Goal: Task Accomplishment & Management: Use online tool/utility

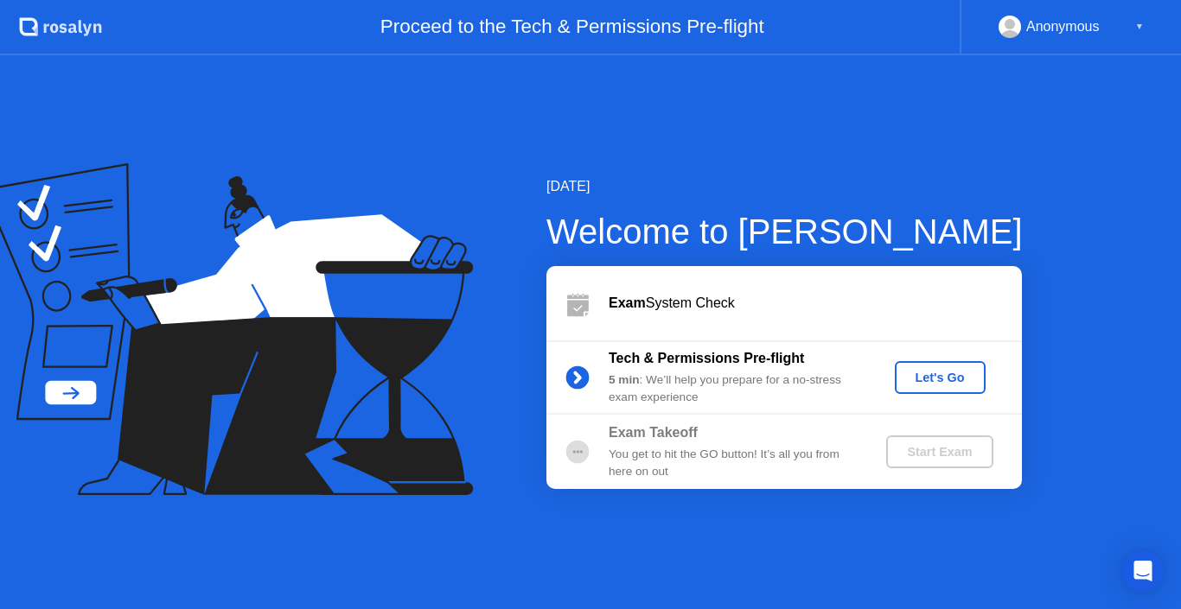
click at [946, 382] on div "Let's Go" at bounding box center [940, 378] width 77 height 14
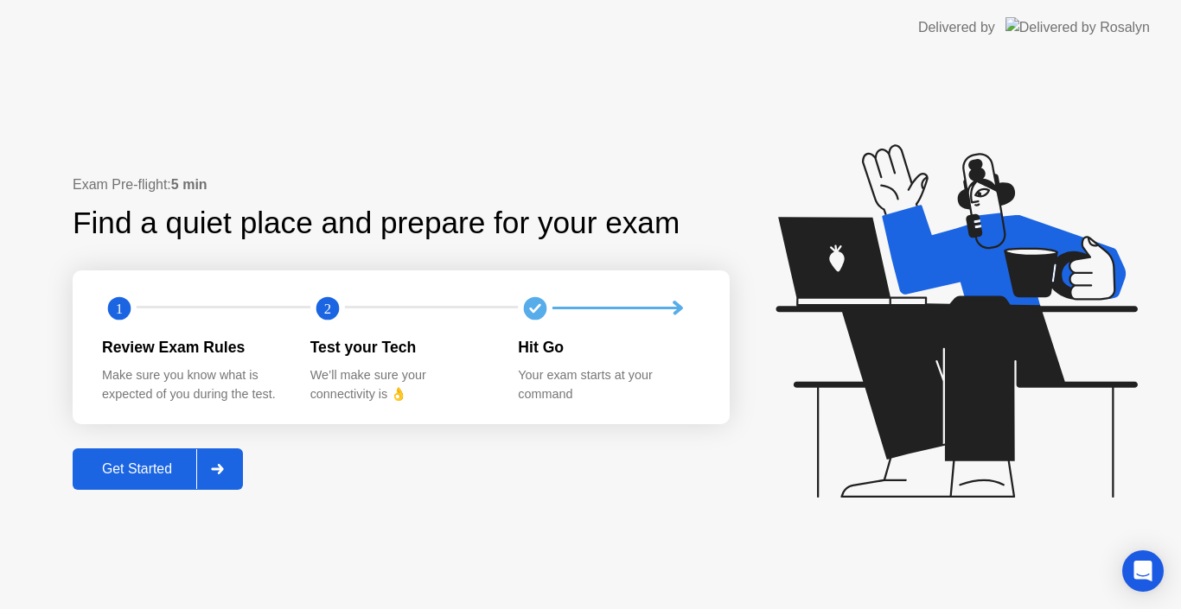
click at [335, 512] on div "Exam Pre-flight: 5 min Find a quiet place and prepare for your exam 1 2 Review …" at bounding box center [590, 332] width 1181 height 554
click at [118, 469] on div "Get Started" at bounding box center [137, 470] width 118 height 16
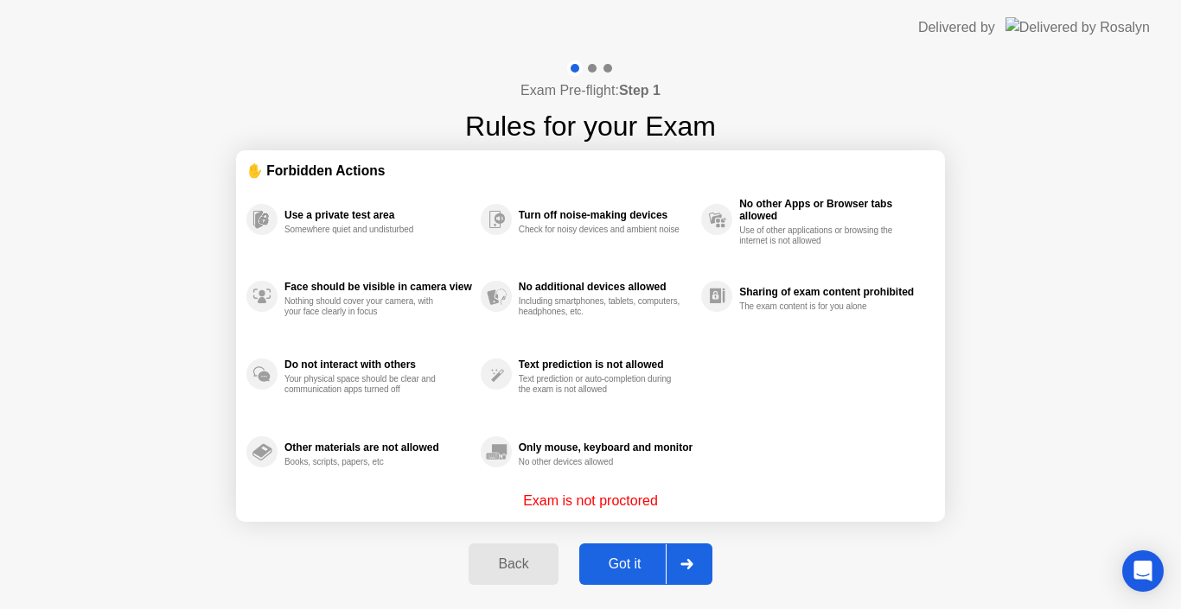
click at [651, 557] on div "Got it" at bounding box center [624, 565] width 81 height 16
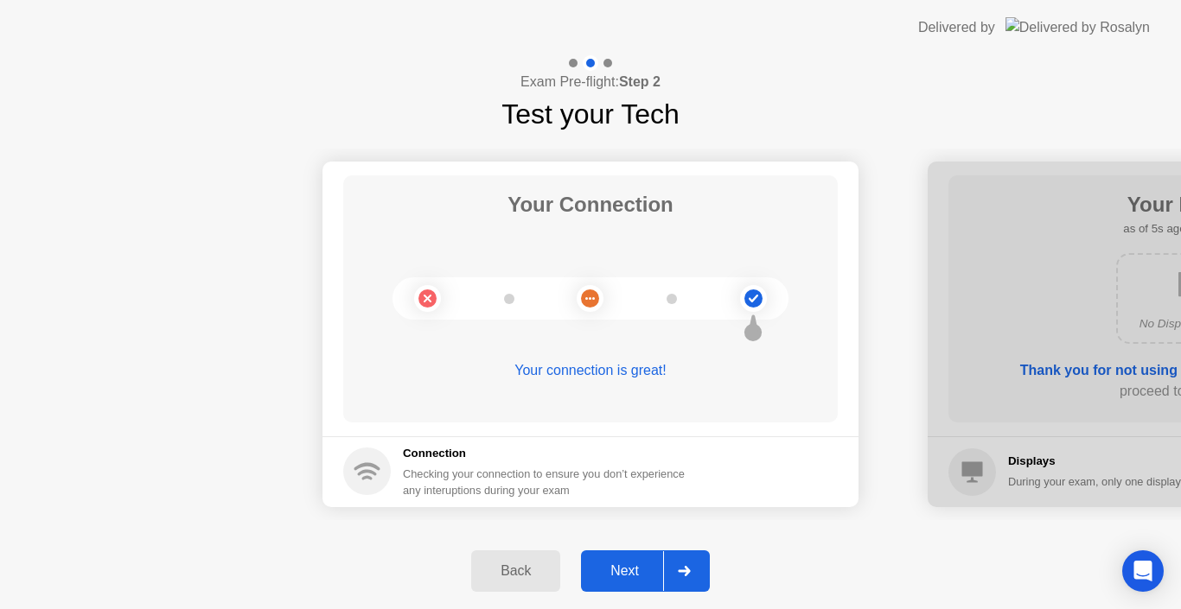
click at [628, 571] on div "Next" at bounding box center [624, 572] width 77 height 16
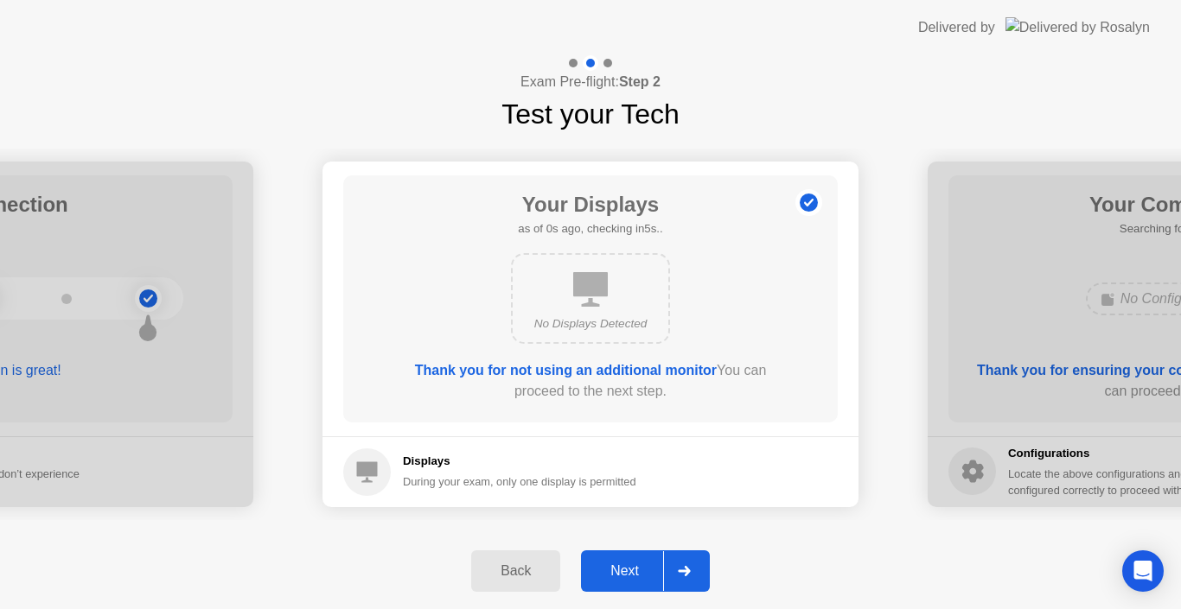
click at [625, 573] on div "Next" at bounding box center [624, 572] width 77 height 16
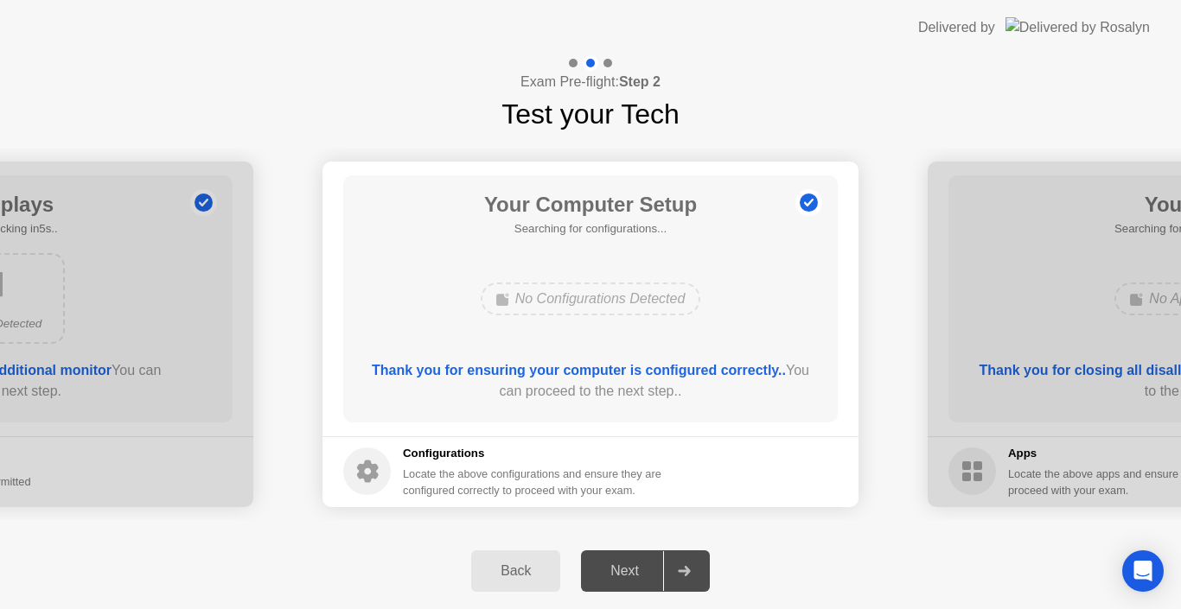
click at [641, 568] on div "Next" at bounding box center [624, 572] width 77 height 16
click at [691, 576] on icon at bounding box center [684, 571] width 13 height 10
click at [702, 571] on div at bounding box center [683, 572] width 41 height 40
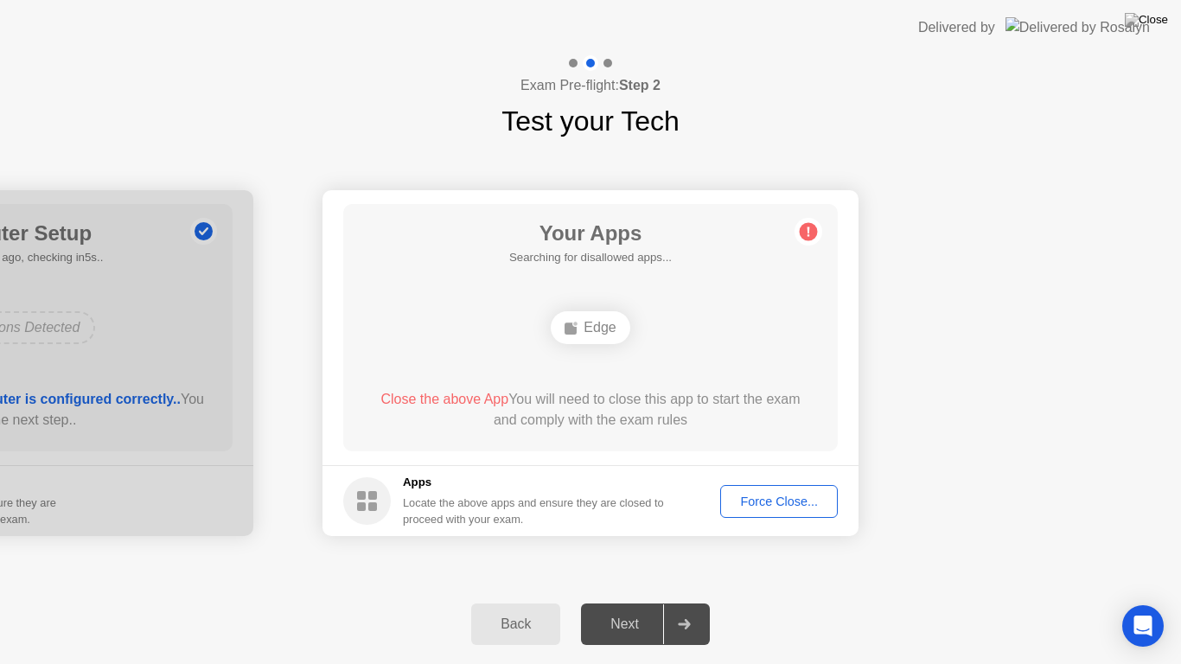
click at [825, 494] on div "Force Close..." at bounding box center [778, 501] width 105 height 14
click at [763, 489] on button "Force Close..." at bounding box center [779, 501] width 118 height 33
click at [669, 609] on div at bounding box center [683, 624] width 41 height 40
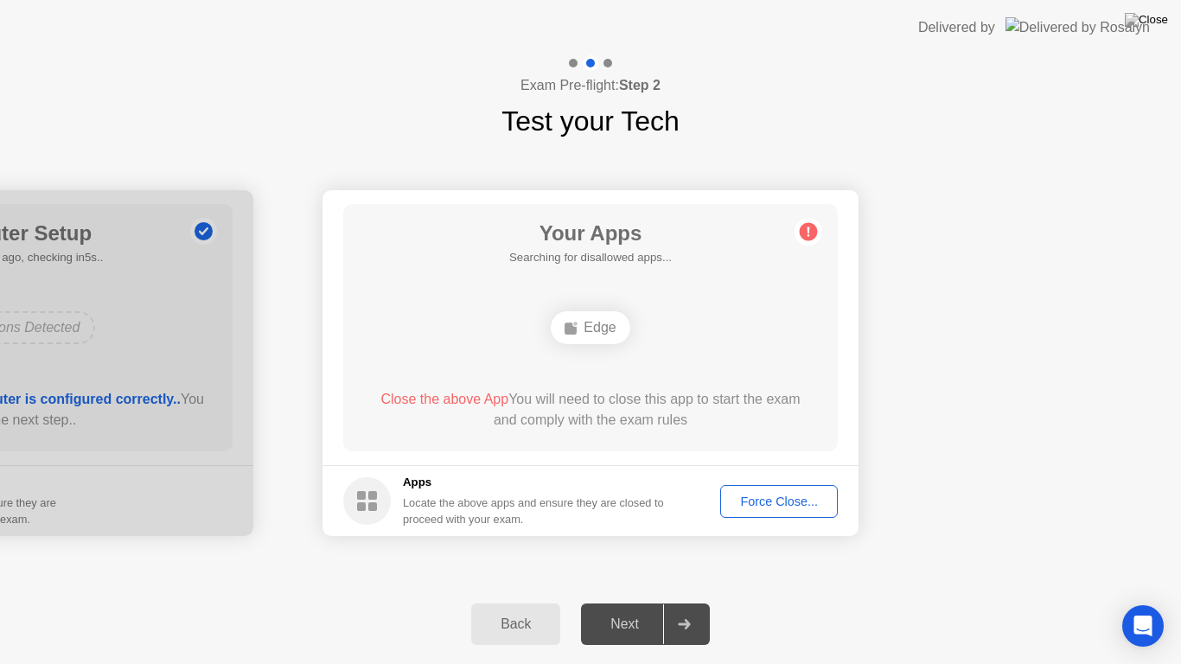
drag, startPoint x: 620, startPoint y: 412, endPoint x: 793, endPoint y: 440, distance: 175.1
click at [793, 440] on div "Your Apps Searching for disallowed apps... Edge Close the above App You will ne…" at bounding box center [590, 327] width 494 height 247
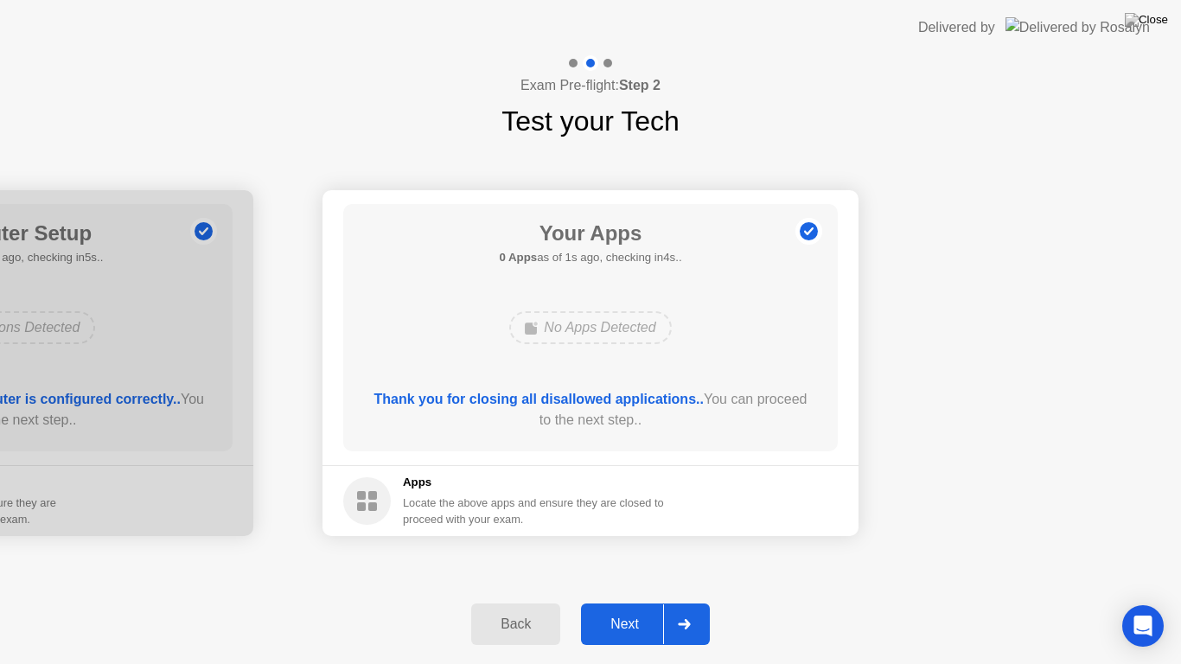
click at [656, 609] on div "Next" at bounding box center [624, 624] width 77 height 16
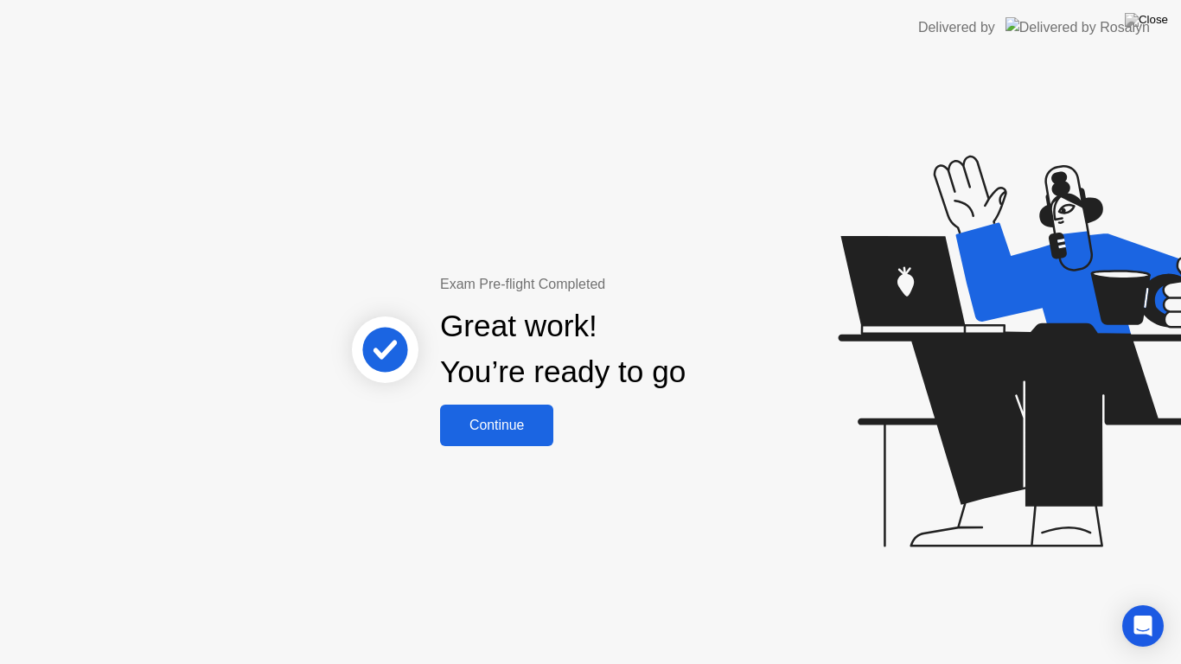
click at [491, 421] on div "Continue" at bounding box center [496, 426] width 103 height 16
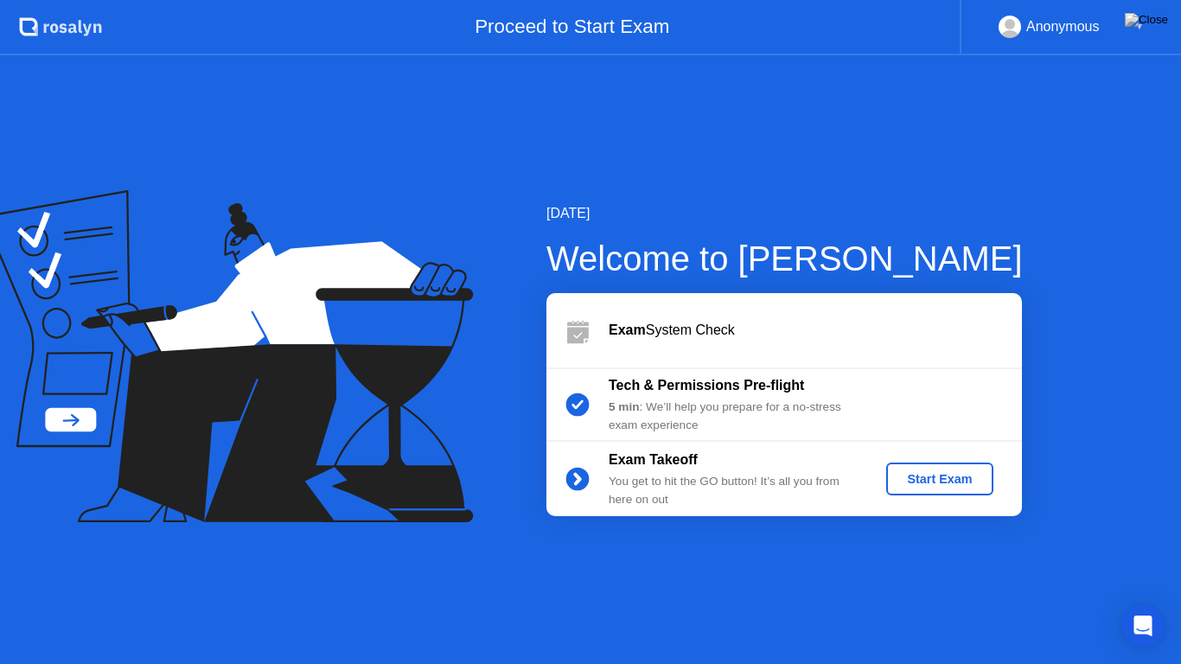
click at [935, 475] on div "Start Exam" at bounding box center [939, 479] width 92 height 14
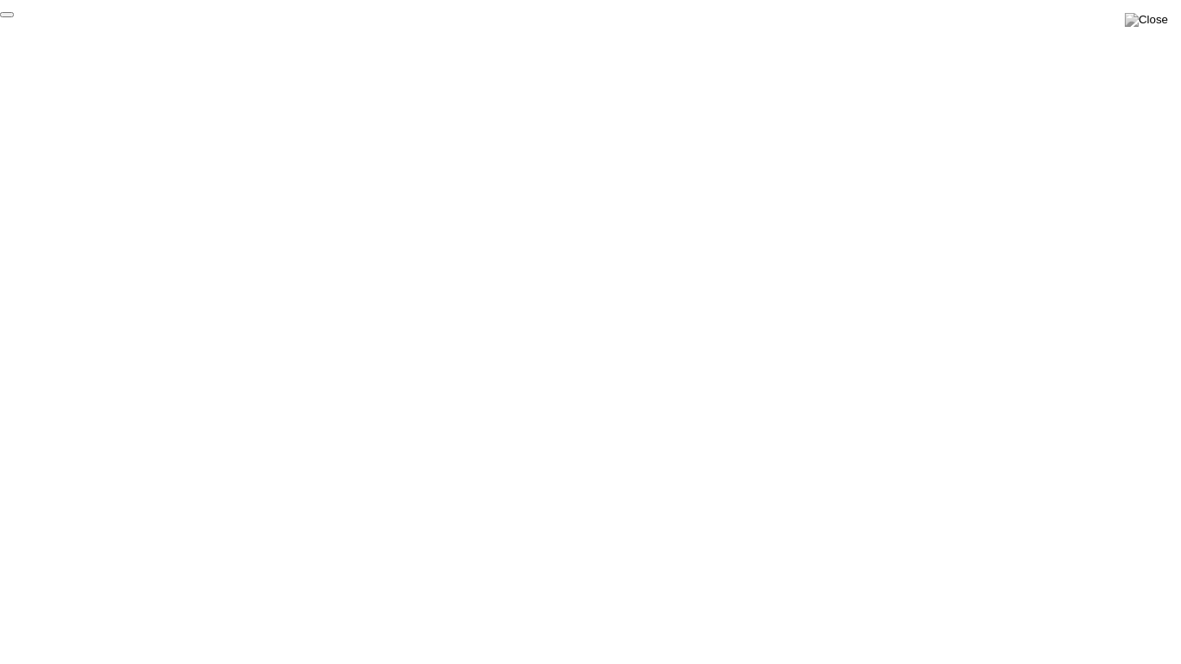
click div "End Proctoring Session"
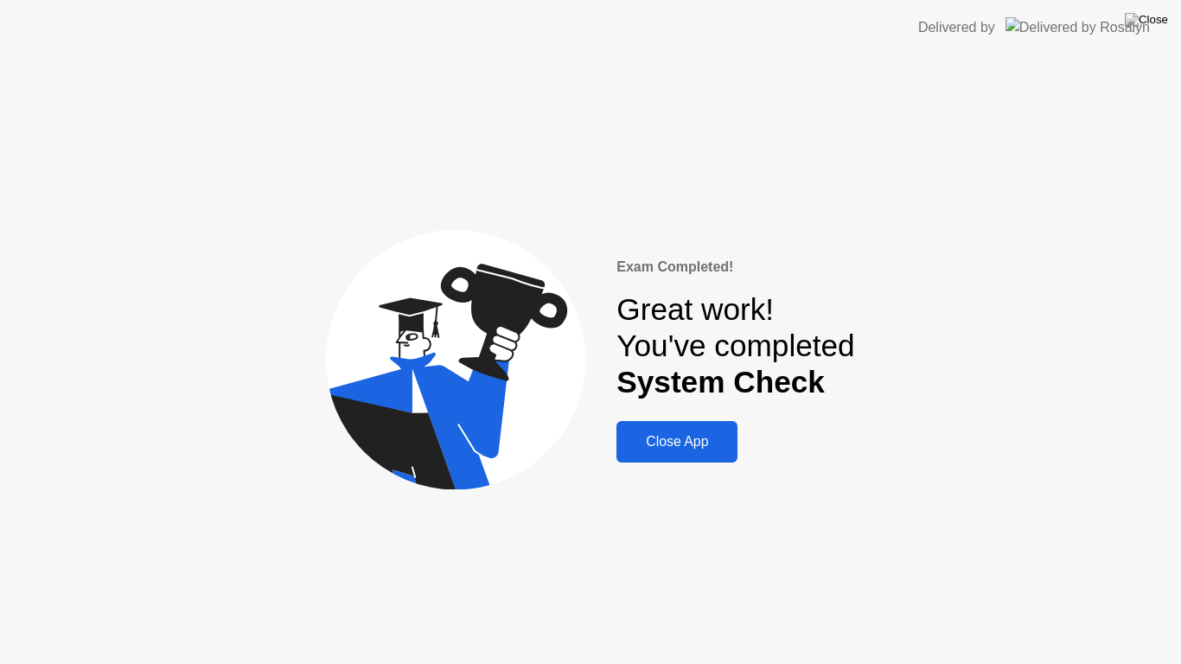
click at [699, 446] on div "Close App" at bounding box center [677, 442] width 111 height 16
